Goal: Information Seeking & Learning: Find specific fact

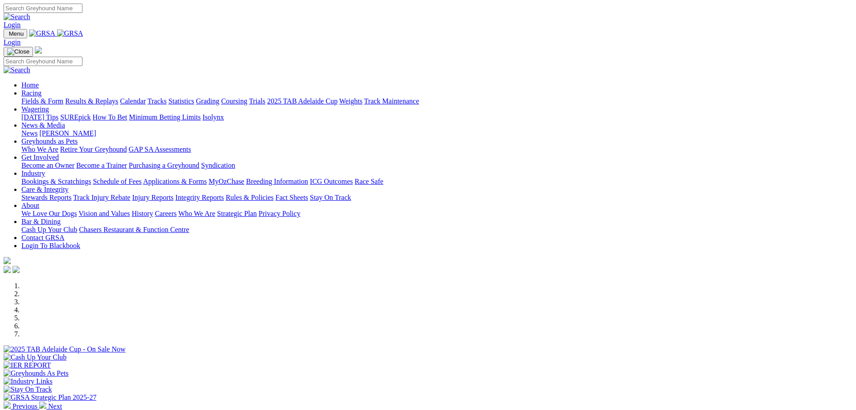
click at [82, 12] on input "Search" at bounding box center [43, 8] width 79 height 9
type input "zipping [PERSON_NAME]"
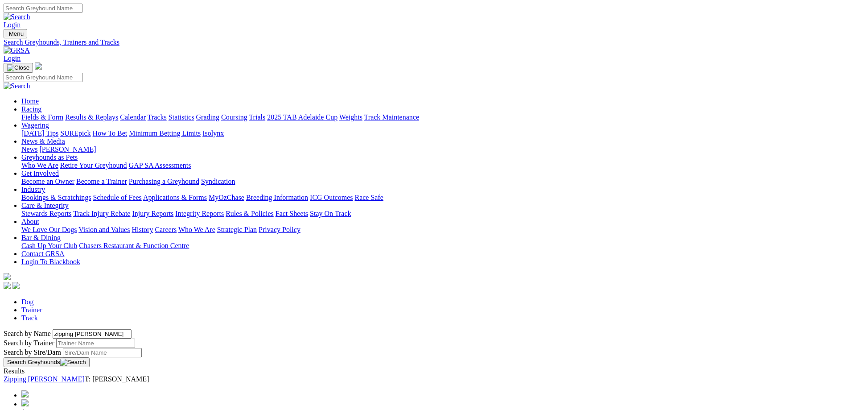
click at [90, 357] on button "Search Greyhounds" at bounding box center [47, 362] width 86 height 10
click at [85, 375] on link "Zipping [PERSON_NAME]" at bounding box center [44, 379] width 81 height 8
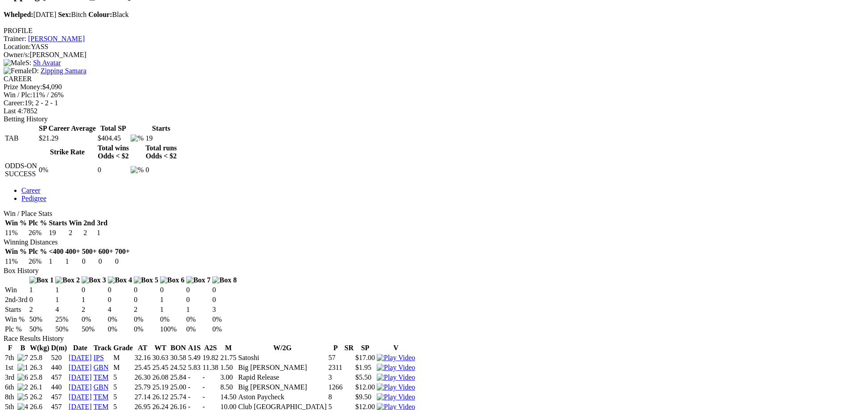
scroll to position [273, 0]
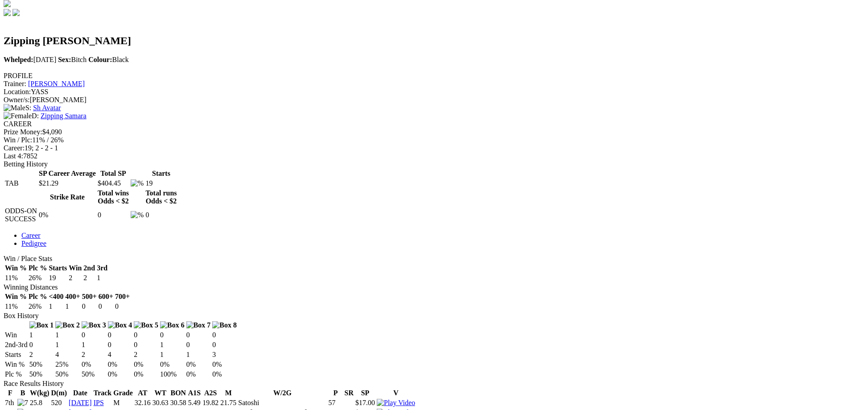
click at [415, 398] on img at bounding box center [396, 402] width 38 height 8
